Goal: Task Accomplishment & Management: Manage account settings

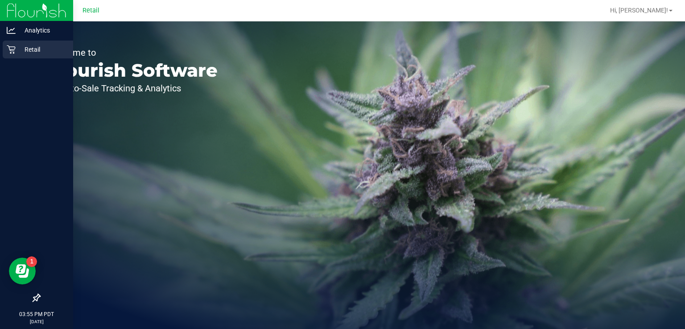
click at [4, 58] on div "Retail" at bounding box center [38, 50] width 70 height 18
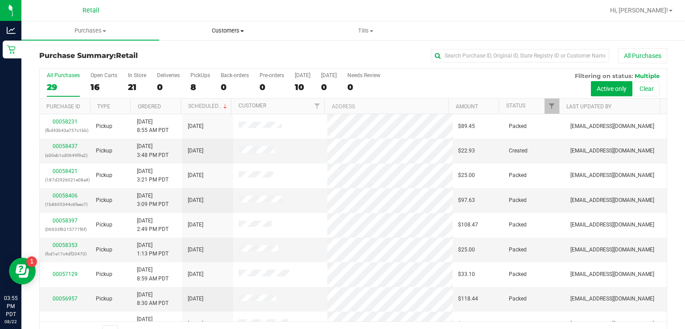
click at [255, 37] on uib-tab-heading "Customers All customers Add a new customer" at bounding box center [228, 31] width 137 height 18
click at [331, 53] on div "All Purchases" at bounding box center [457, 55] width 419 height 15
click at [296, 57] on div "All Purchases" at bounding box center [457, 55] width 419 height 15
click at [383, 32] on span "Tills" at bounding box center [365, 31] width 137 height 8
click at [334, 56] on span "Manage tills" at bounding box center [327, 54] width 60 height 8
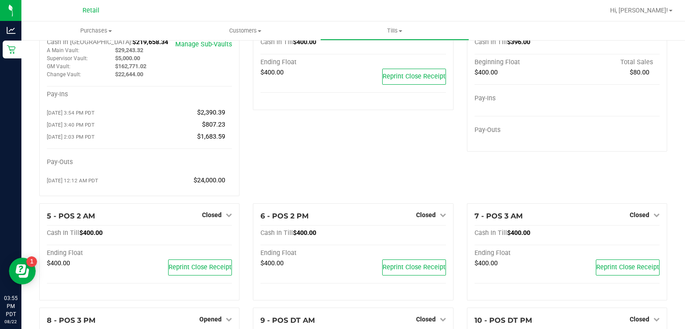
scroll to position [37, 0]
click at [417, 215] on span "Closed" at bounding box center [426, 214] width 20 height 7
click at [415, 233] on link "Open Till" at bounding box center [426, 232] width 24 height 7
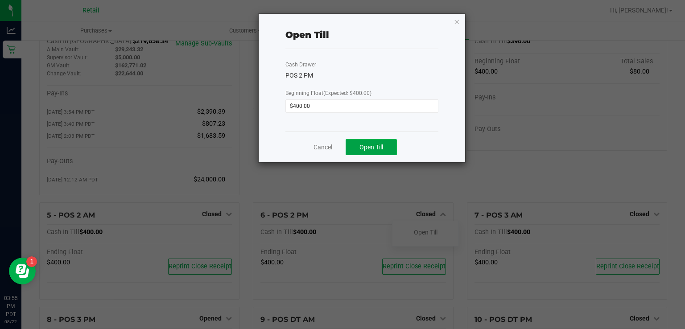
click at [370, 146] on span "Open Till" at bounding box center [372, 147] width 24 height 7
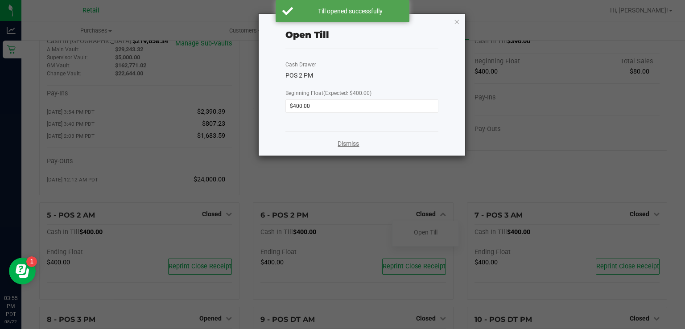
click at [357, 143] on link "Dismiss" at bounding box center [348, 143] width 21 height 9
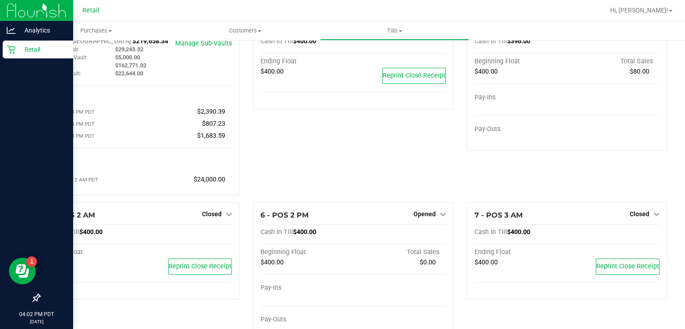
click at [5, 52] on div "Retail" at bounding box center [38, 50] width 70 height 18
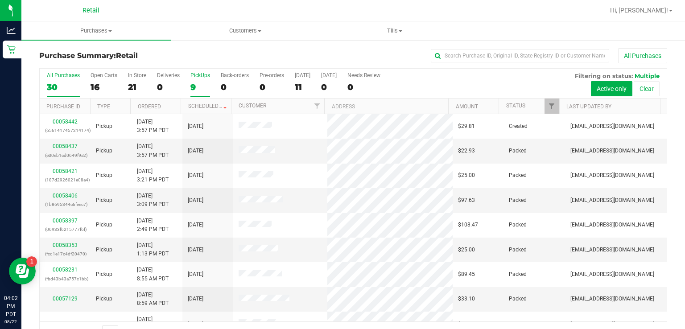
click at [190, 85] on div "9" at bounding box center [200, 87] width 20 height 10
click at [0, 0] on input "PickUps 9" at bounding box center [0, 0] width 0 height 0
click at [510, 105] on link "Status" at bounding box center [515, 106] width 19 height 6
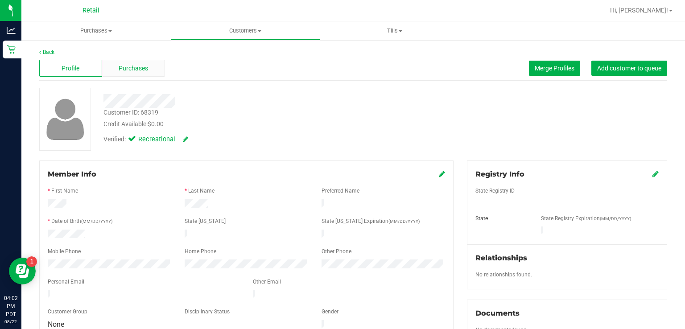
click at [138, 66] on span "Purchases" at bounding box center [133, 68] width 29 height 9
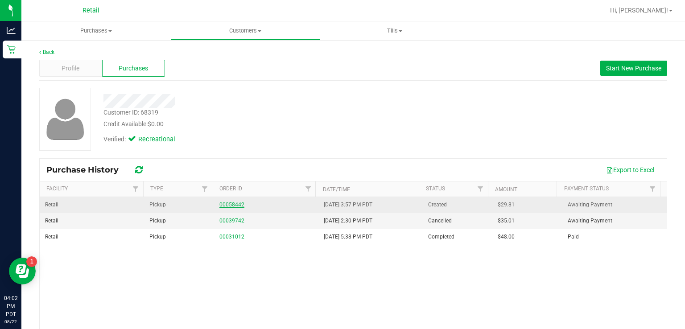
click at [224, 205] on link "00058442" at bounding box center [231, 205] width 25 height 6
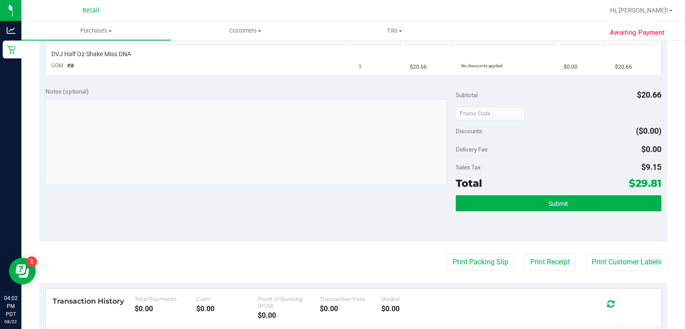
scroll to position [239, 0]
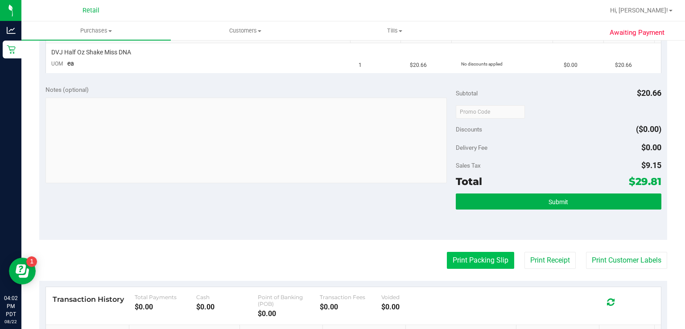
click at [472, 261] on button "Print Packing Slip" at bounding box center [480, 260] width 67 height 17
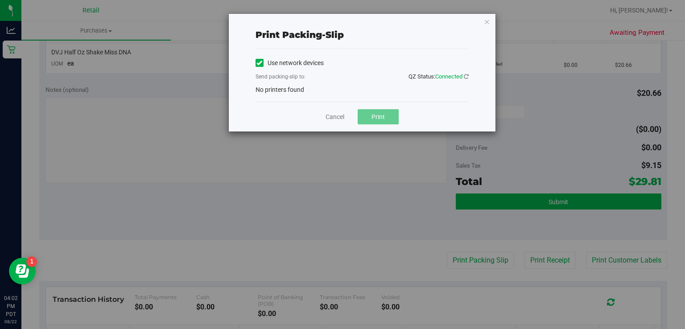
click at [269, 60] on label "Use network devices" at bounding box center [290, 62] width 68 height 9
click at [0, 0] on input "Use network devices" at bounding box center [0, 0] width 0 height 0
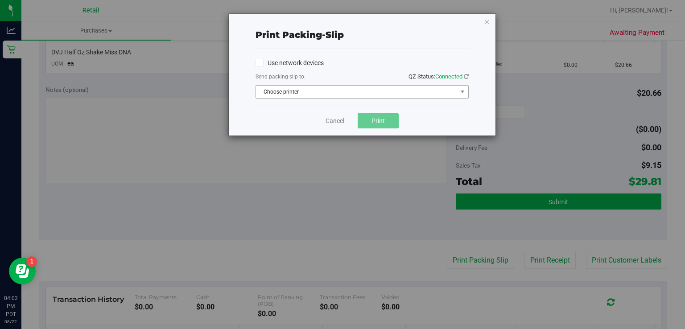
click at [341, 90] on span "Choose printer" at bounding box center [356, 92] width 201 height 12
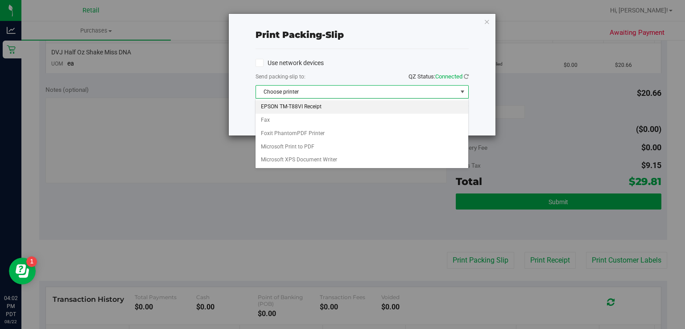
click at [348, 110] on li "EPSON TM-T88VI Receipt" at bounding box center [362, 106] width 212 height 13
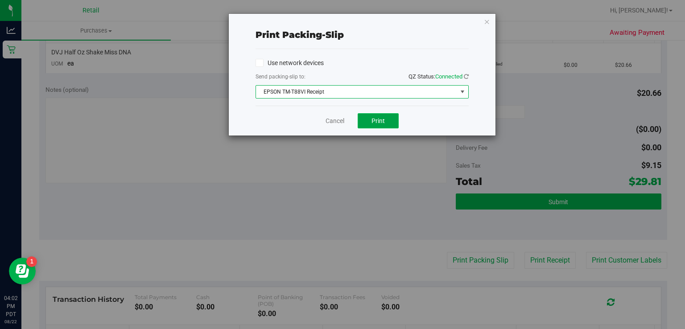
click at [382, 124] on span "Print" at bounding box center [378, 120] width 13 height 7
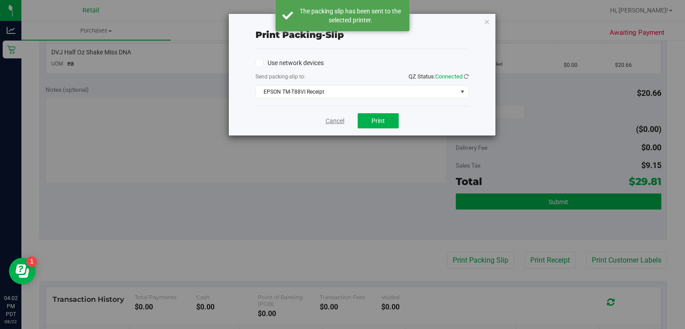
click at [332, 123] on link "Cancel" at bounding box center [335, 120] width 19 height 9
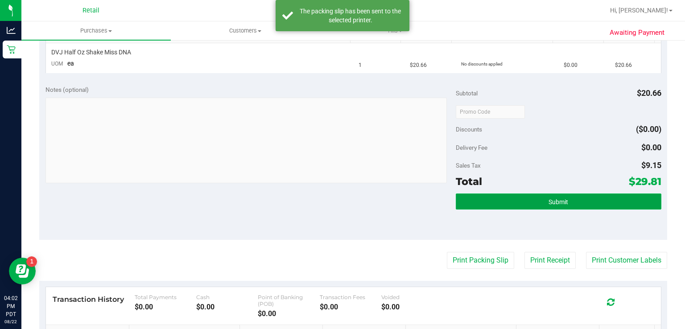
click at [533, 203] on button "Submit" at bounding box center [558, 202] width 205 height 16
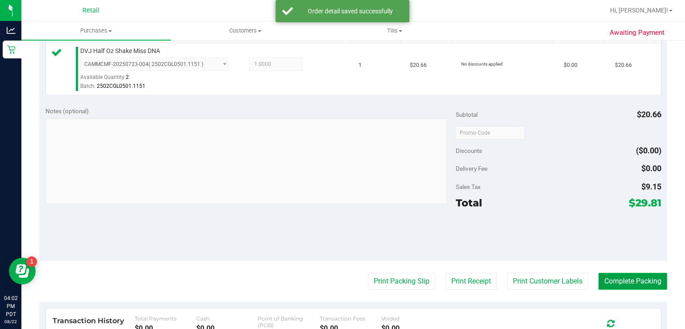
click at [632, 281] on button "Complete Packing" at bounding box center [633, 281] width 69 height 17
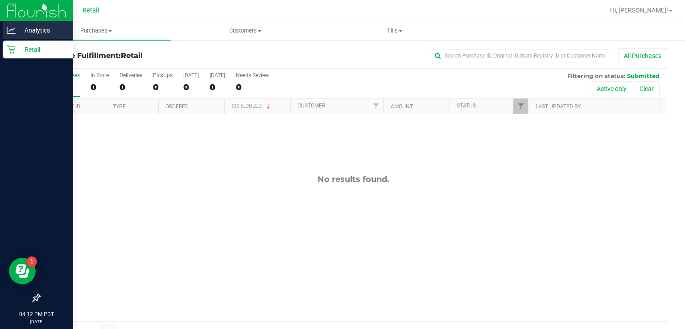
click at [13, 39] on link "Analytics" at bounding box center [36, 30] width 73 height 19
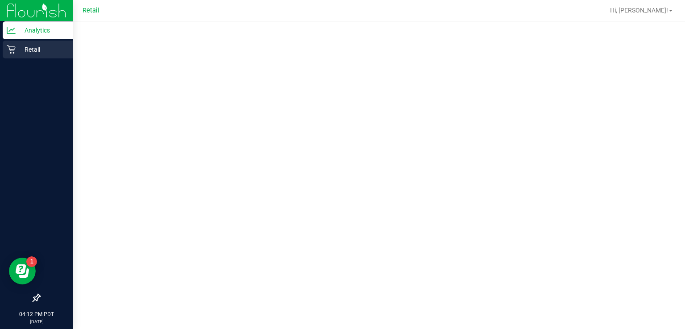
click at [32, 42] on div "Retail" at bounding box center [38, 50] width 70 height 18
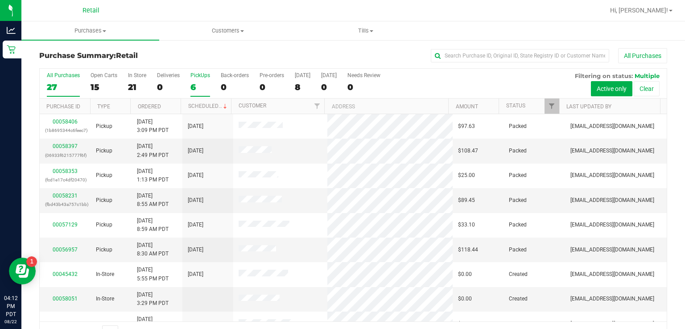
click at [201, 92] on label "PickUps 6" at bounding box center [200, 84] width 20 height 25
click at [0, 0] on input "PickUps 6" at bounding box center [0, 0] width 0 height 0
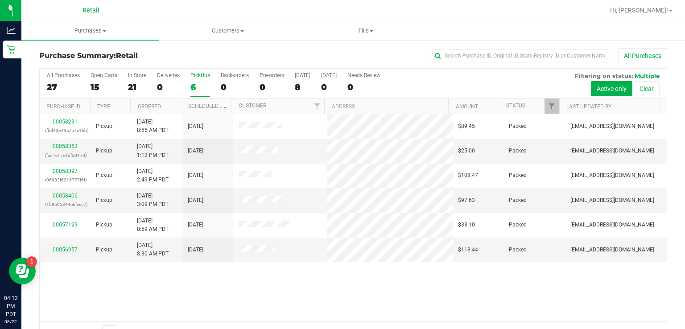
click at [511, 95] on div "All Purchases 27 Open Carts 15 In Store 21 Deliveries 0 PickUps 6 Back-orders 0…" at bounding box center [353, 84] width 627 height 30
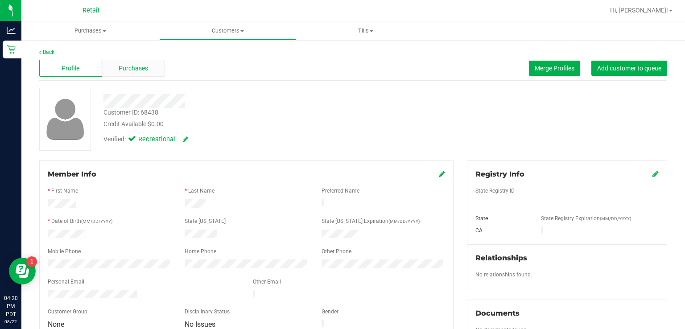
click at [147, 72] on div "Purchases" at bounding box center [133, 68] width 63 height 17
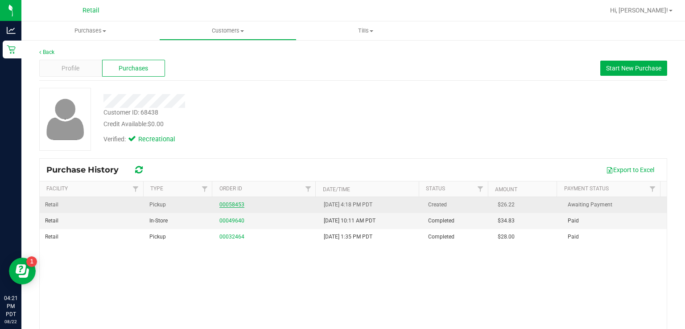
click at [228, 204] on link "00058453" at bounding box center [231, 205] width 25 height 6
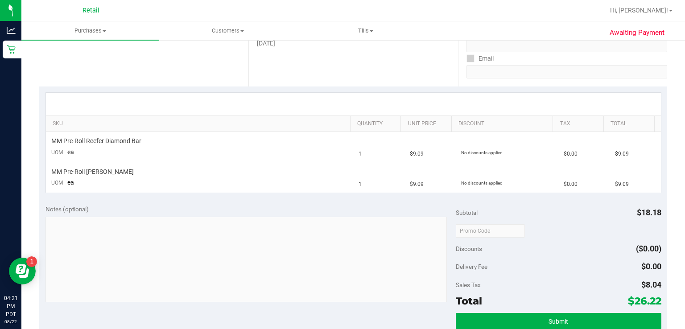
scroll to position [215, 0]
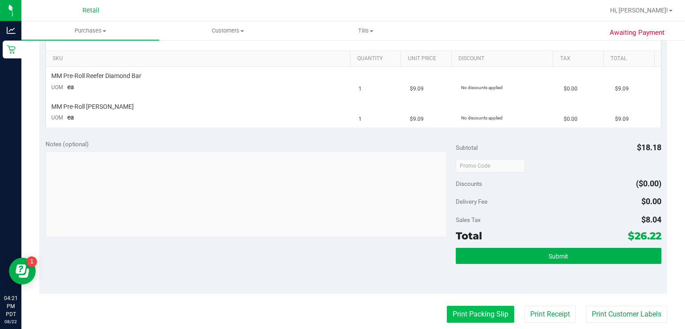
click at [460, 311] on button "Print Packing Slip" at bounding box center [480, 314] width 67 height 17
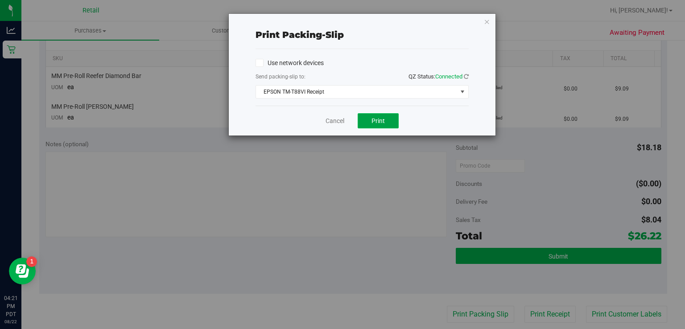
click at [378, 120] on span "Print" at bounding box center [378, 120] width 13 height 7
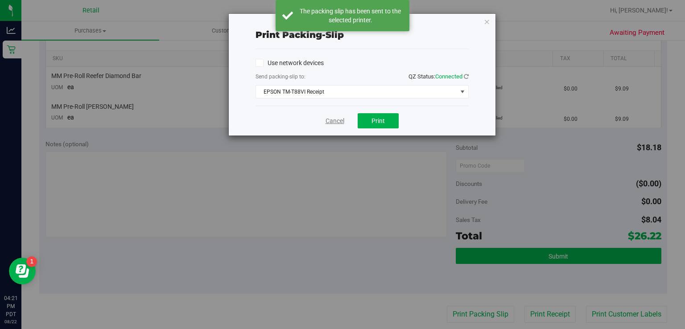
click at [334, 124] on link "Cancel" at bounding box center [335, 120] width 19 height 9
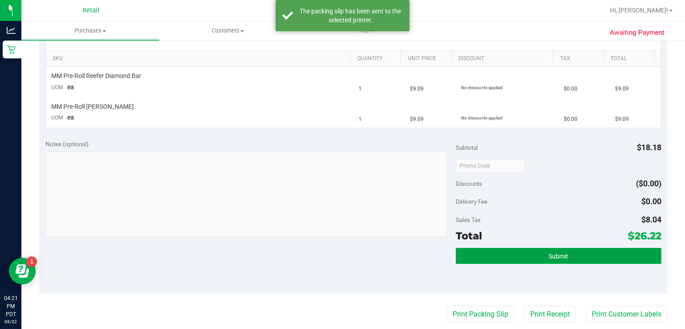
click at [507, 250] on button "Submit" at bounding box center [558, 256] width 205 height 16
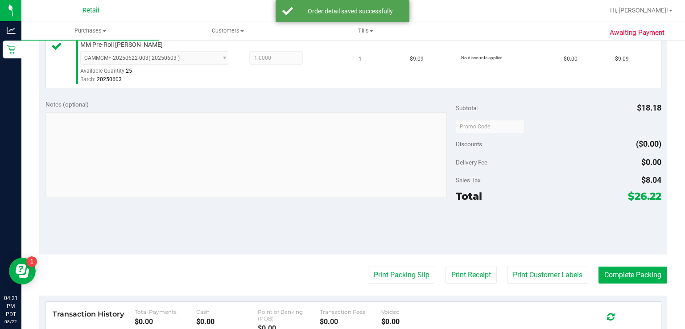
scroll to position [299, 0]
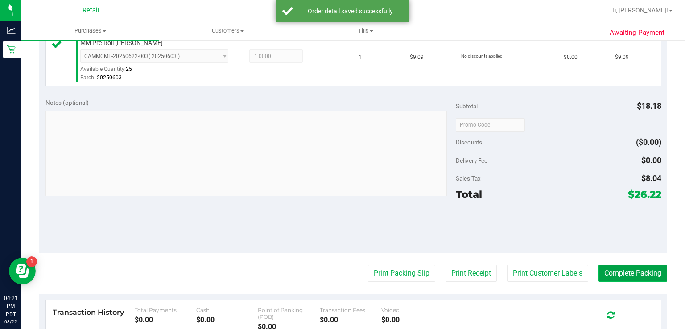
click at [649, 265] on button "Complete Packing" at bounding box center [633, 273] width 69 height 17
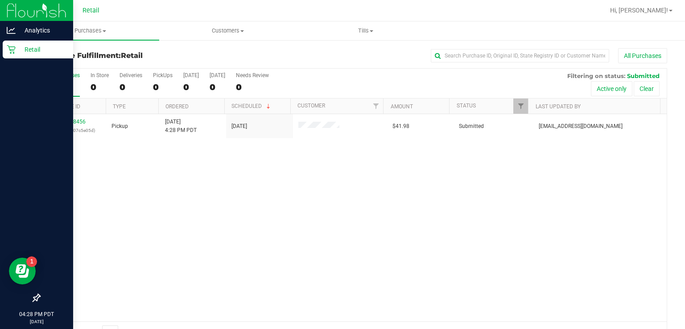
click at [13, 46] on icon at bounding box center [11, 49] width 9 height 9
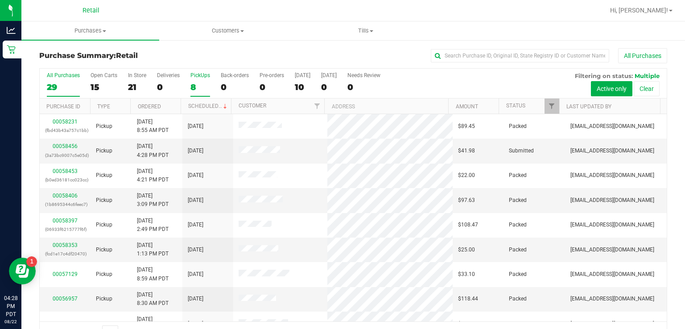
click at [202, 92] on div "8" at bounding box center [200, 87] width 20 height 10
click at [0, 0] on input "PickUps 8" at bounding box center [0, 0] width 0 height 0
